Goal: Use online tool/utility: Utilize a website feature to perform a specific function

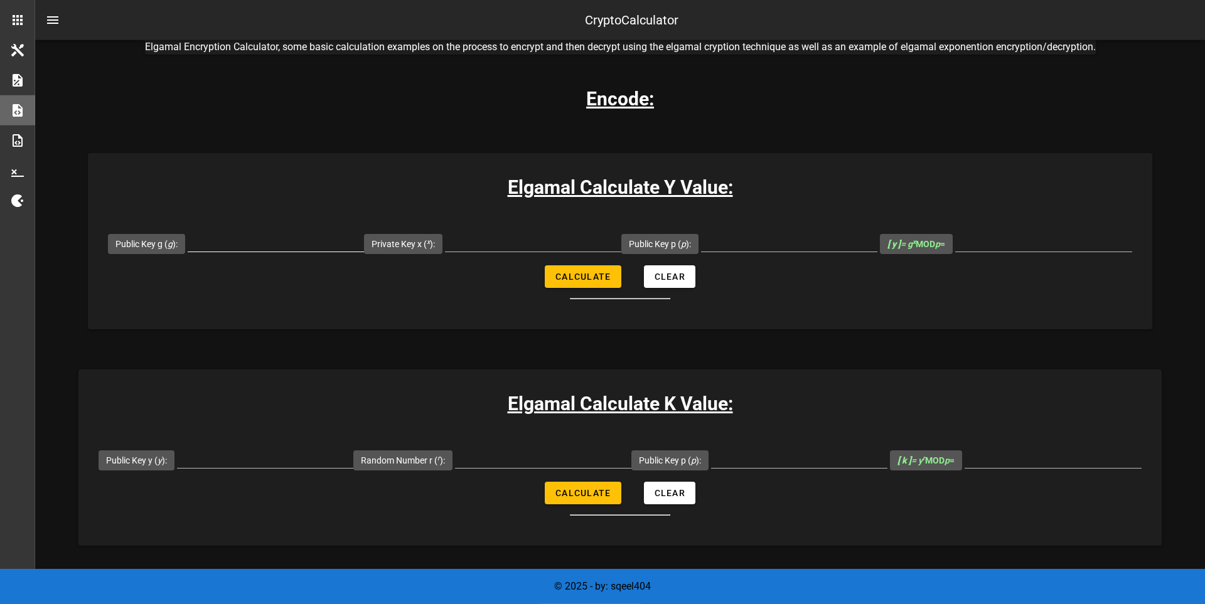
scroll to position [173, 0]
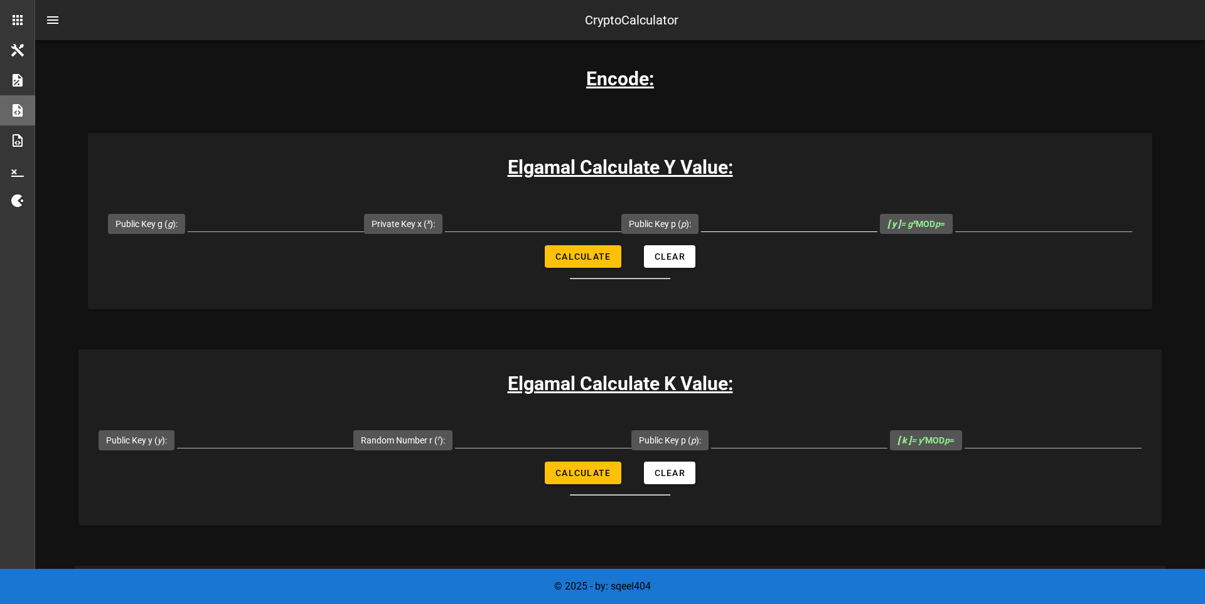
click at [868, 231] on input "Public Key p ( p ):" at bounding box center [789, 221] width 176 height 20
paste input "14912432766367177751"
type input "14912432766367177751"
click at [887, 462] on div at bounding box center [799, 445] width 176 height 34
click at [887, 448] on input "Public Key p ( p ):" at bounding box center [799, 438] width 176 height 20
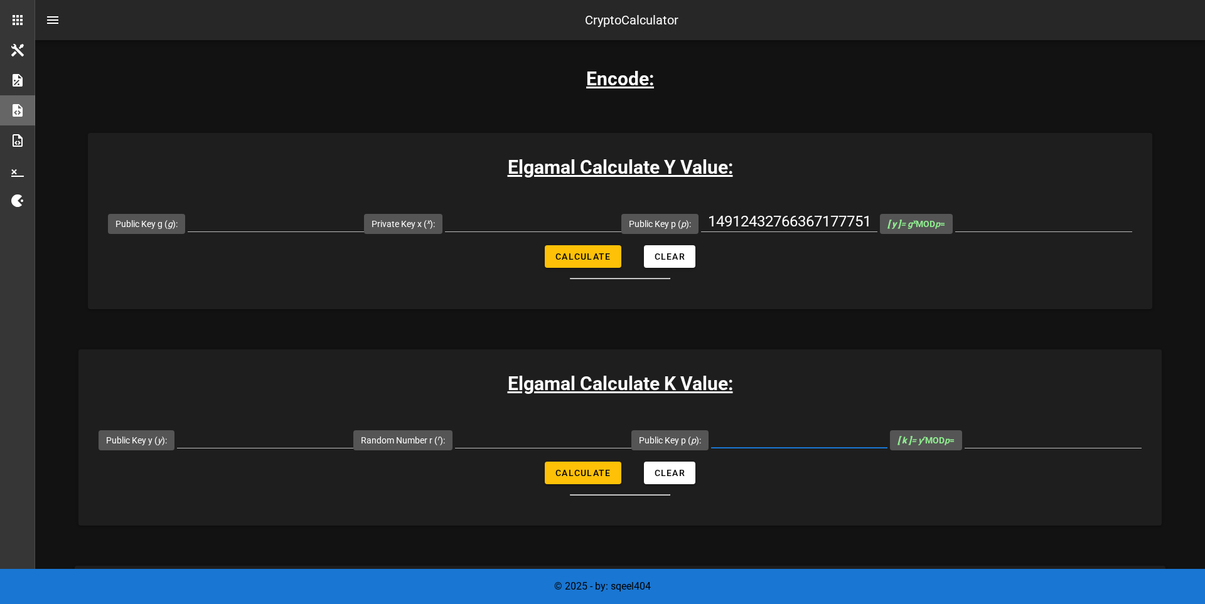
paste input "14912432766367177751"
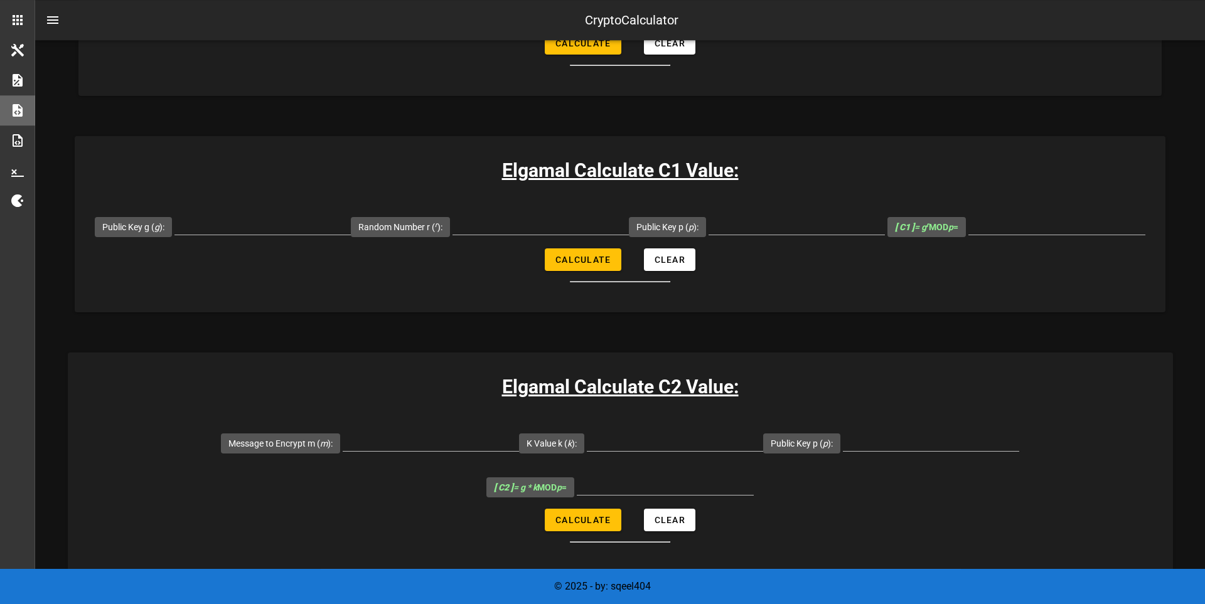
scroll to position [606, 0]
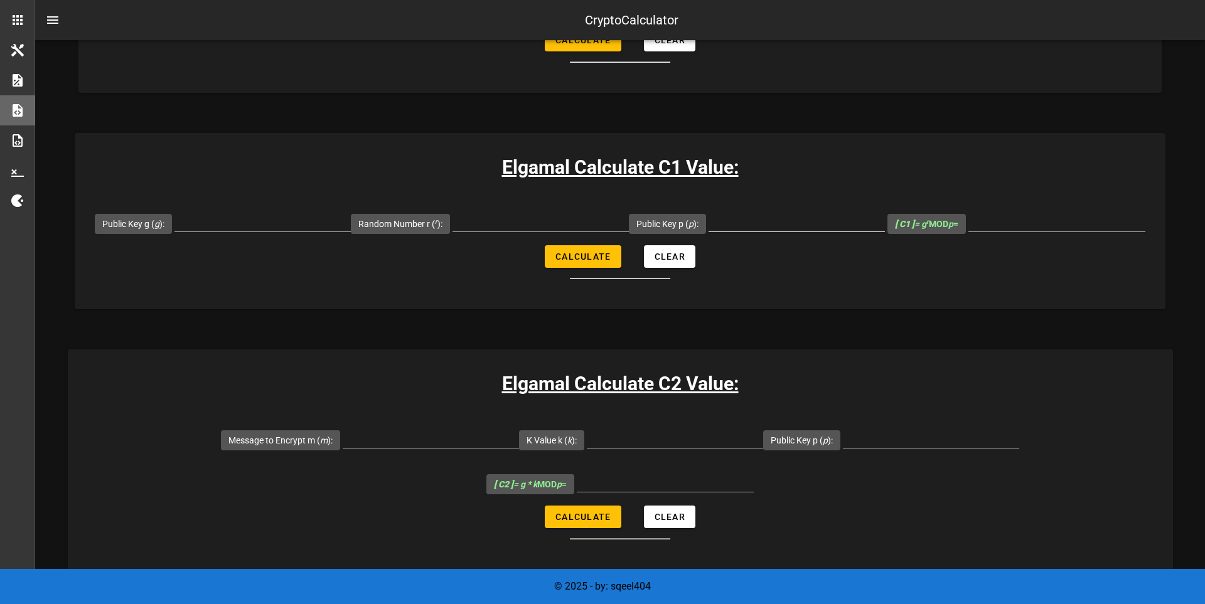
type input "14912432766367177751"
click at [885, 232] on input "Public Key p ( p ):" at bounding box center [796, 221] width 176 height 20
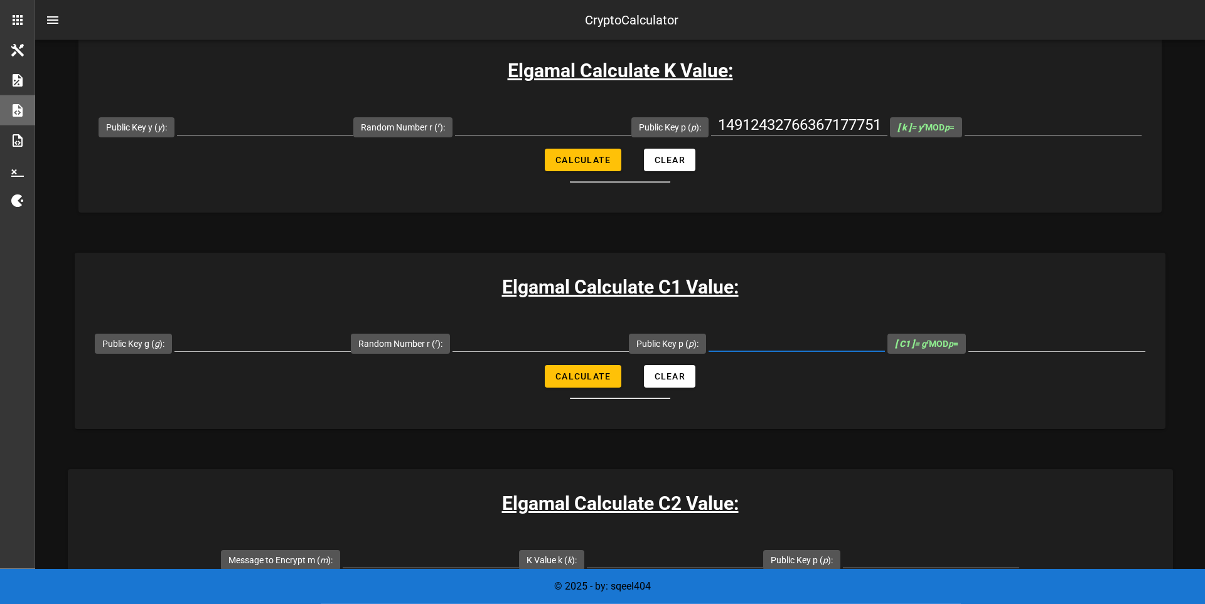
scroll to position [520, 0]
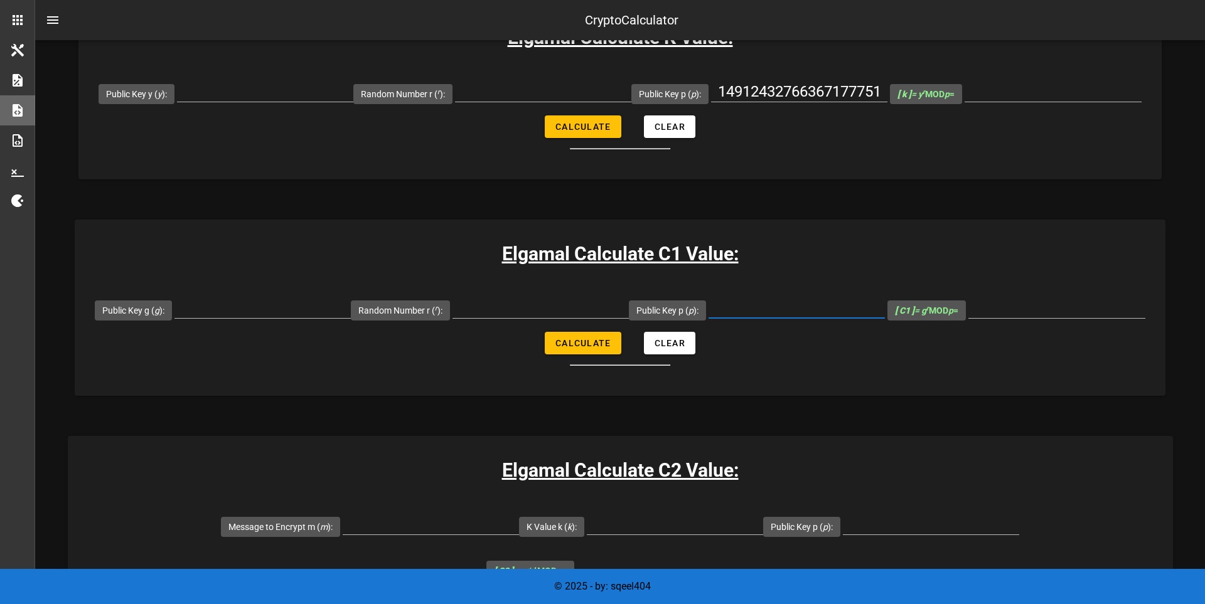
click at [878, 318] on input "Public Key p ( p ):" at bounding box center [796, 308] width 176 height 20
paste input "14912432766367177751"
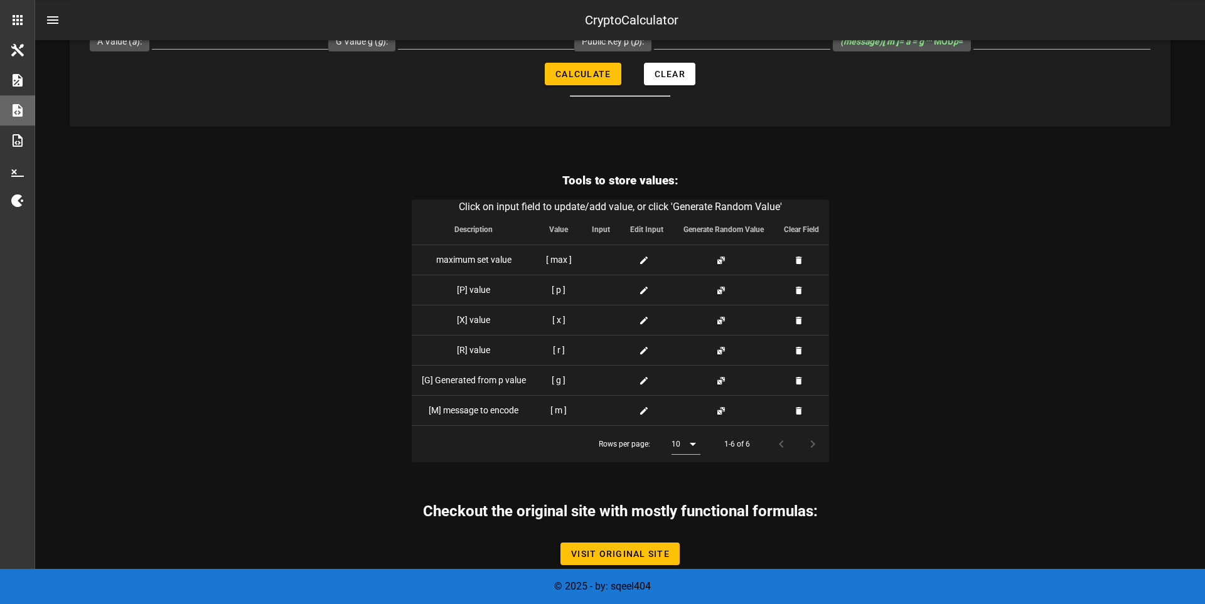
scroll to position [2639, 0]
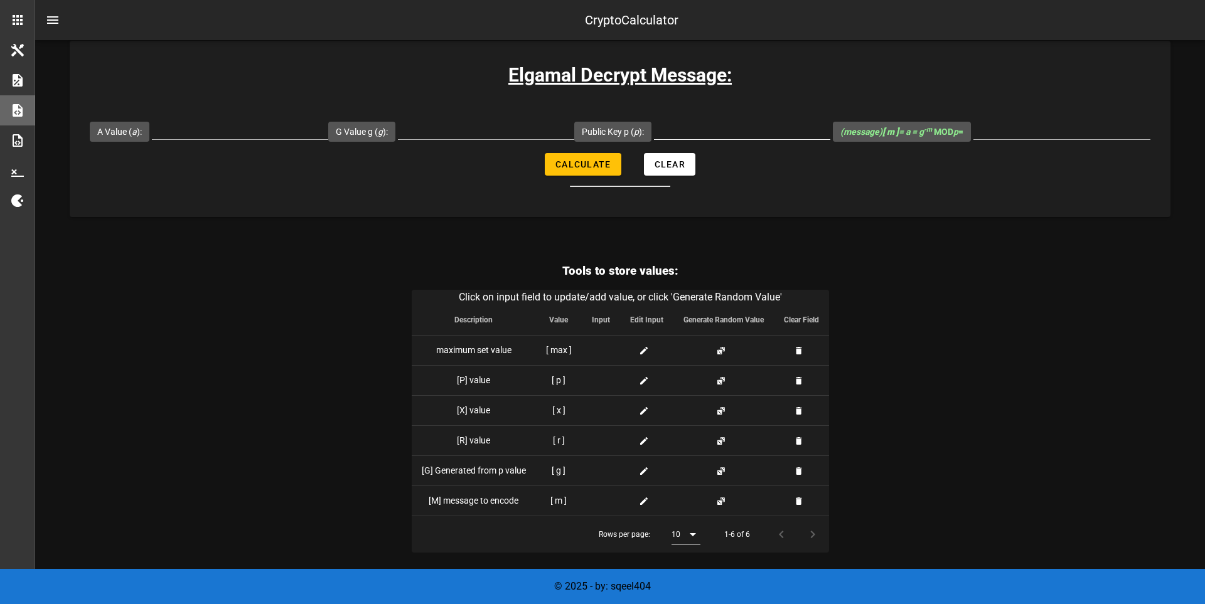
type input "14912432766367177751"
click at [830, 139] on input "Public Key p ( p ):" at bounding box center [742, 129] width 176 height 20
paste input "14912432766367177751"
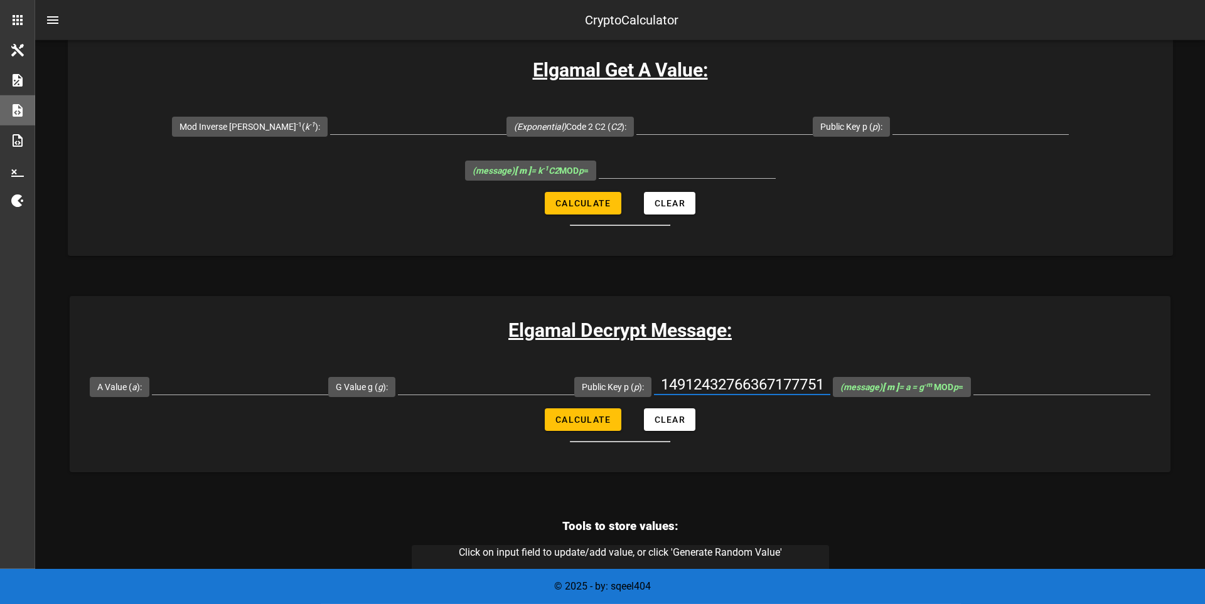
scroll to position [2379, 0]
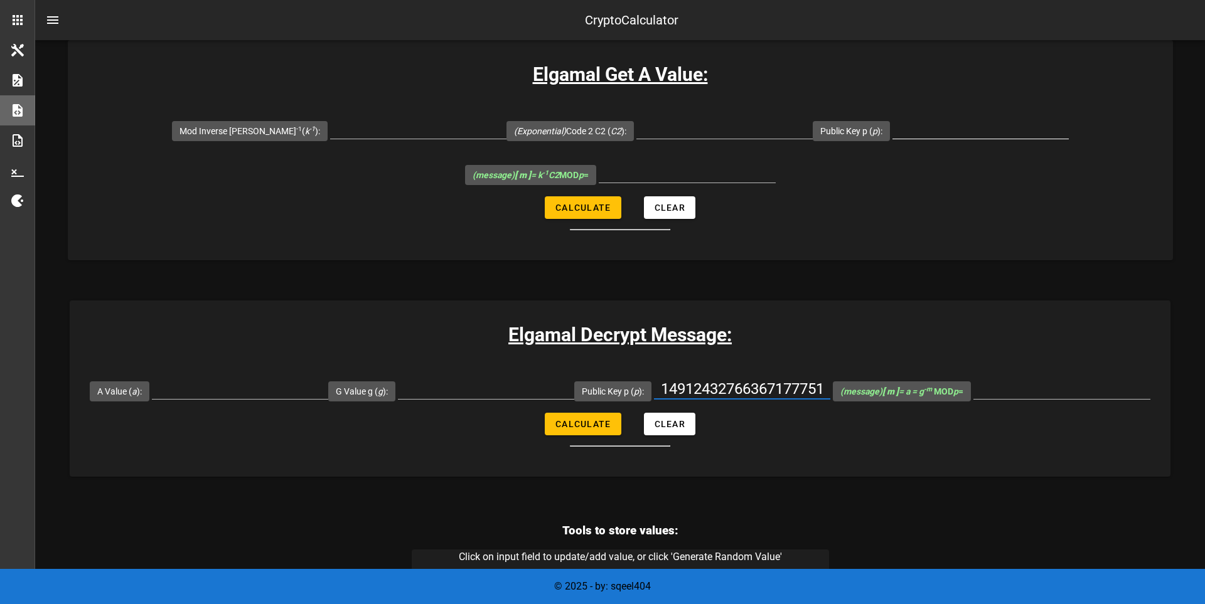
type input "14912432766367177751"
click at [907, 139] on input "Public Key p ( p ):" at bounding box center [980, 129] width 176 height 20
paste input "14912432766367177751"
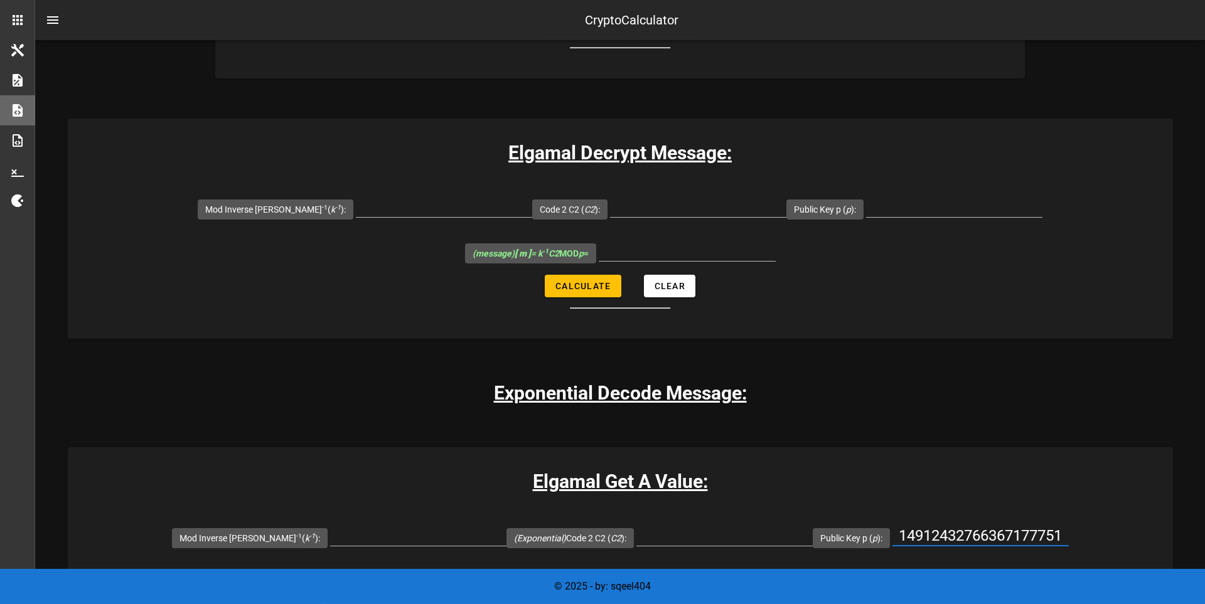
scroll to position [1946, 0]
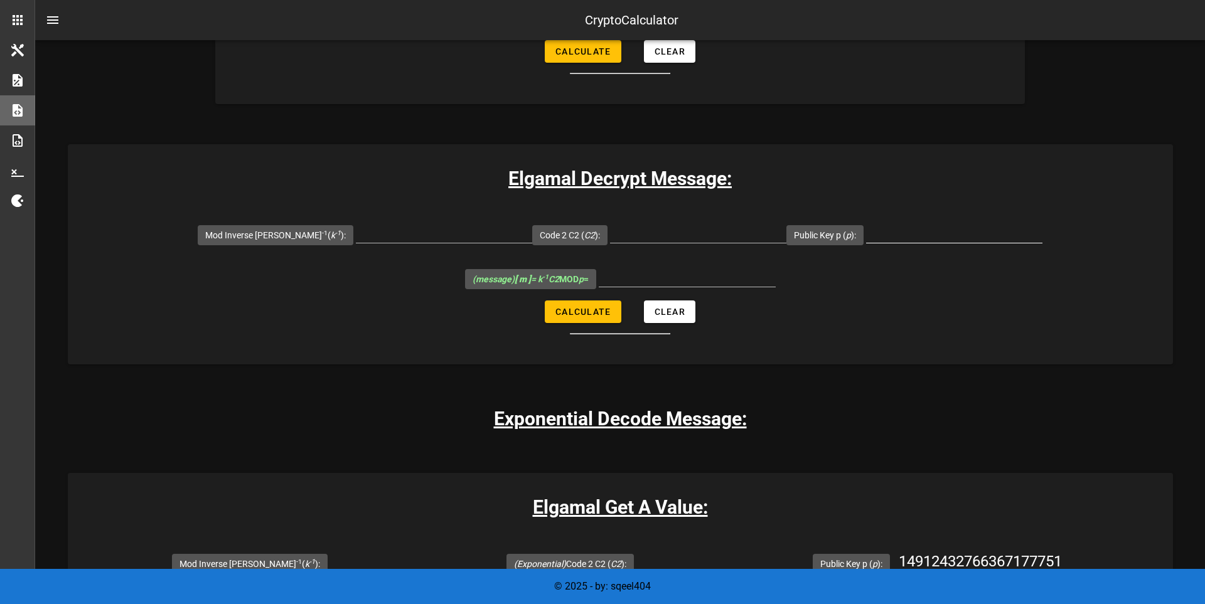
type input "14912432766367177751"
click at [892, 243] on input "Public Key p ( p ):" at bounding box center [954, 233] width 176 height 20
paste input "14912432766367177751"
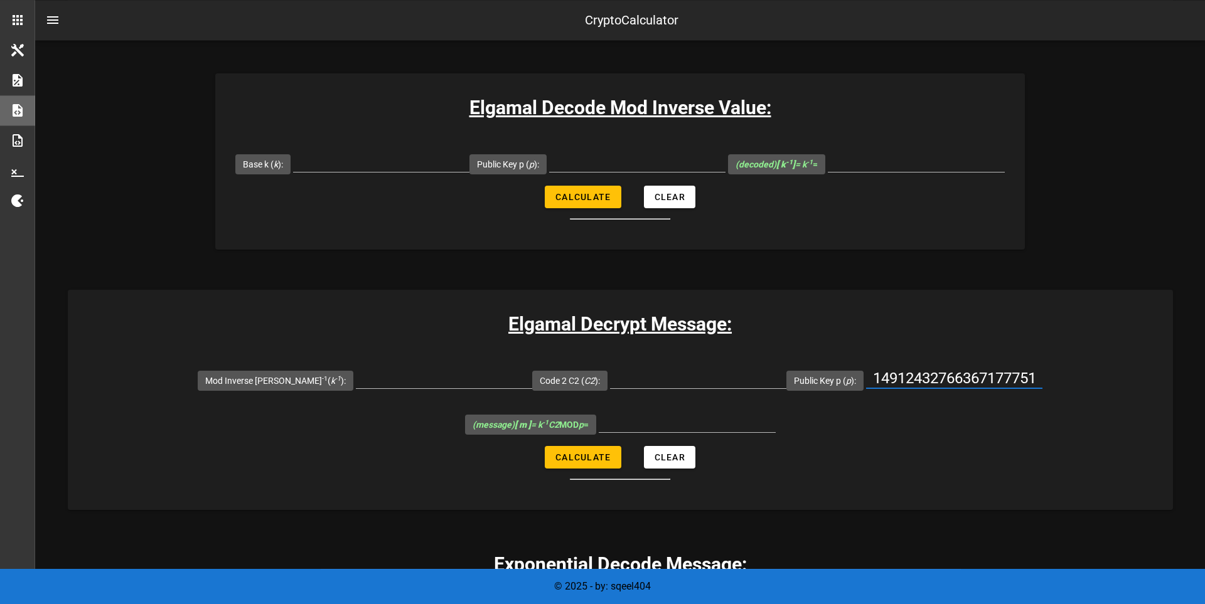
scroll to position [1686, 0]
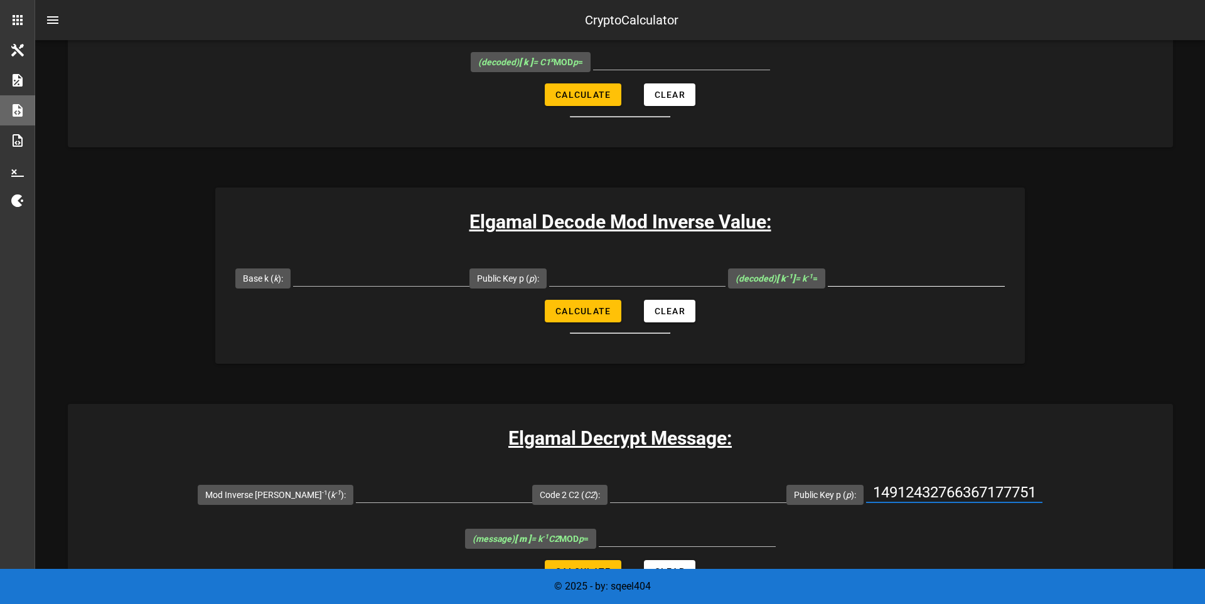
type input "14912432766367177751"
click at [909, 286] on input "(decoded) [ k -1 ] = k -1 =" at bounding box center [916, 276] width 177 height 20
click at [941, 286] on input "(decoded) [ k -1 ] = k -1 =" at bounding box center [916, 276] width 177 height 20
click at [918, 26] on input "Public Key p ( p ):" at bounding box center [916, 16] width 176 height 20
paste input "14912432766367177751"
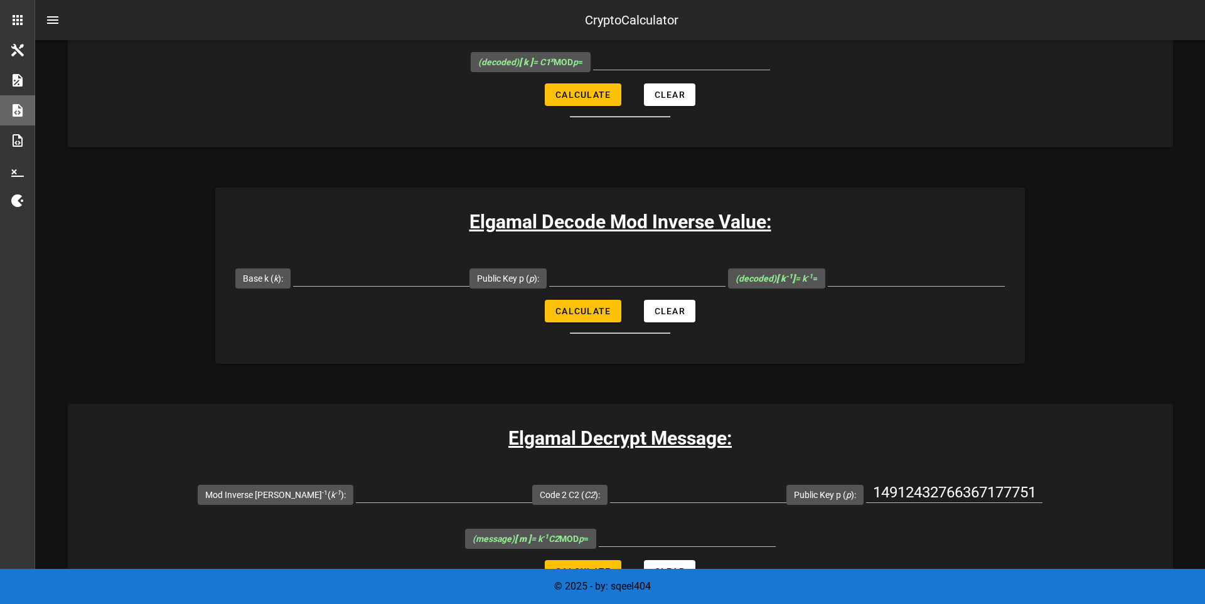
type input "14912432766367177751"
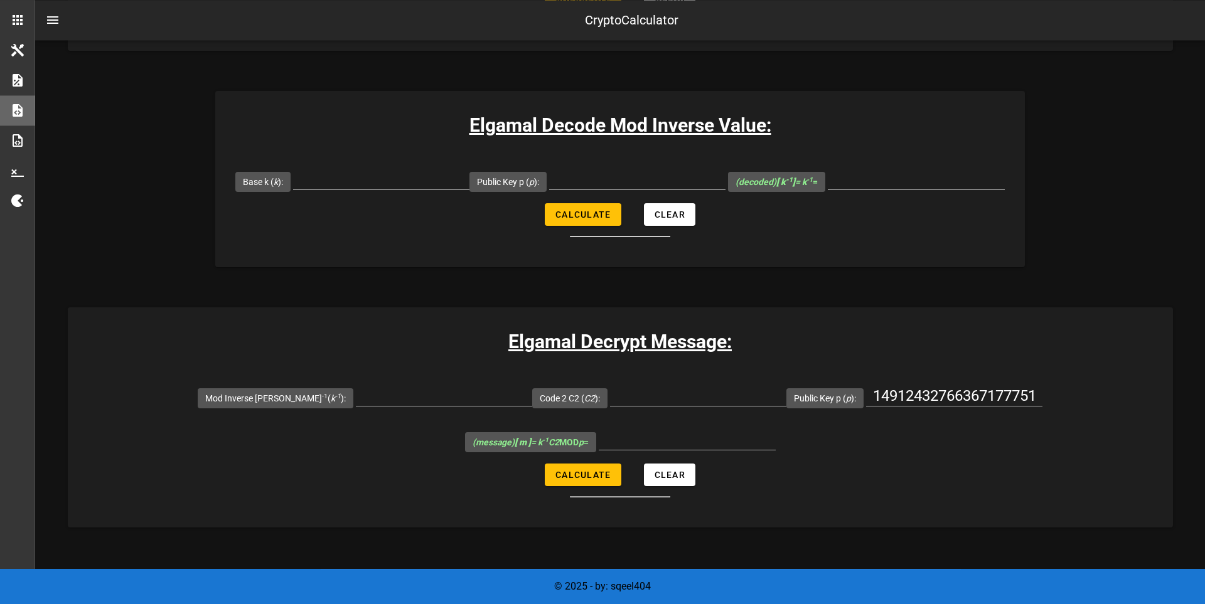
scroll to position [1773, 0]
